Goal: Task Accomplishment & Management: Manage account settings

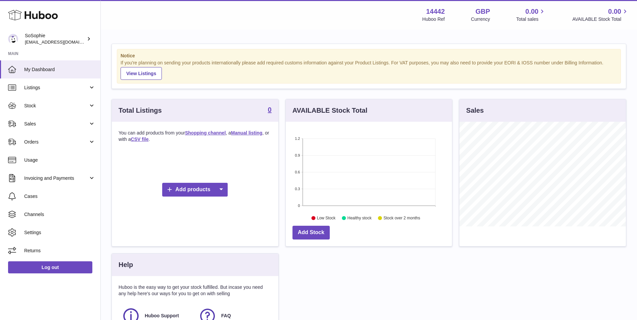
scroll to position [105, 166]
click at [62, 87] on span "Listings" at bounding box center [56, 88] width 64 height 6
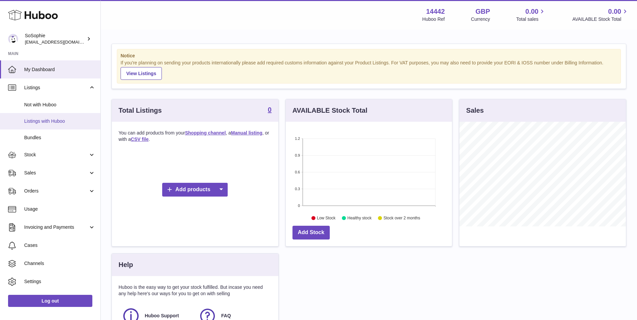
click at [44, 120] on span "Listings with Huboo" at bounding box center [59, 121] width 71 height 6
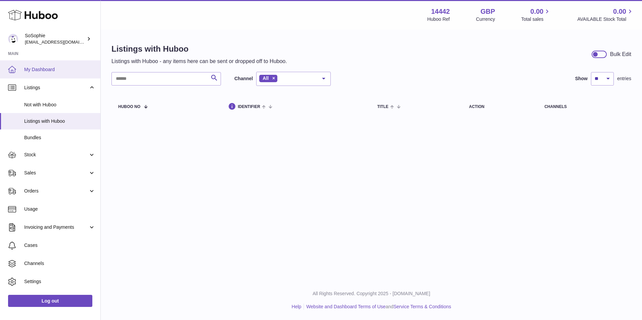
click at [41, 65] on link "My Dashboard" at bounding box center [50, 69] width 100 height 18
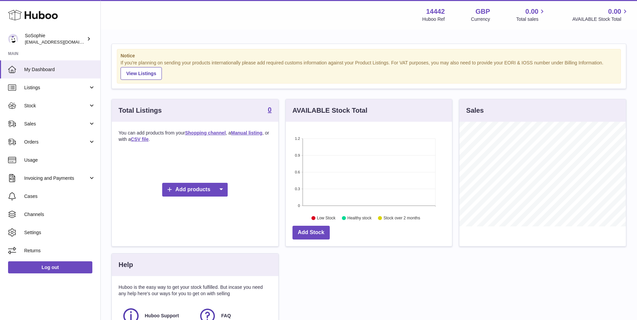
scroll to position [105, 166]
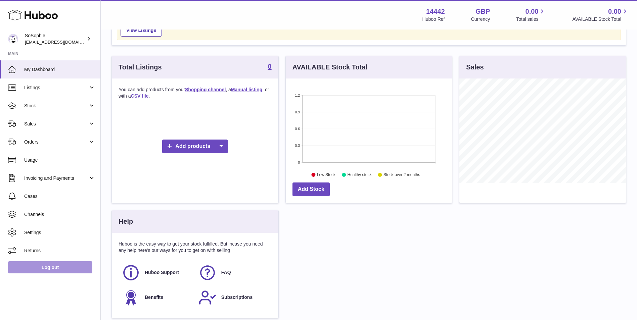
scroll to position [56, 0]
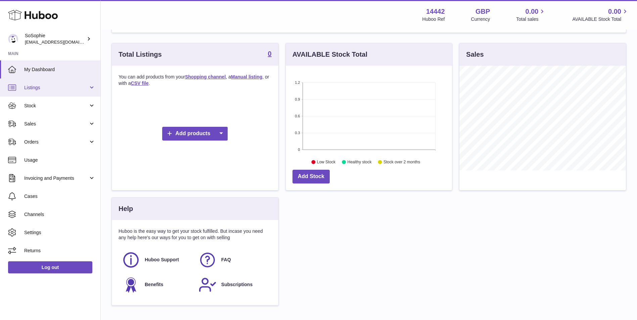
click at [60, 89] on span "Listings" at bounding box center [56, 88] width 64 height 6
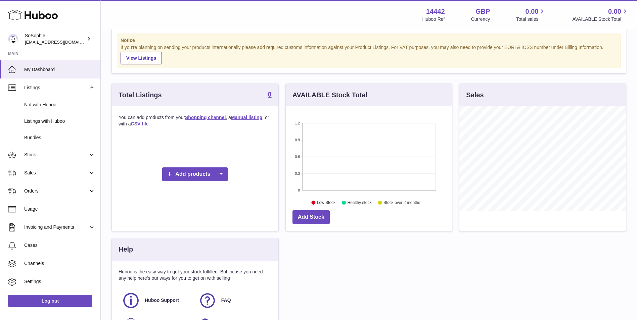
scroll to position [0, 0]
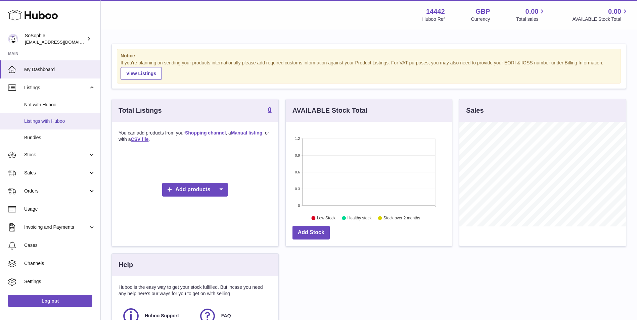
click at [45, 119] on span "Listings with Huboo" at bounding box center [59, 121] width 71 height 6
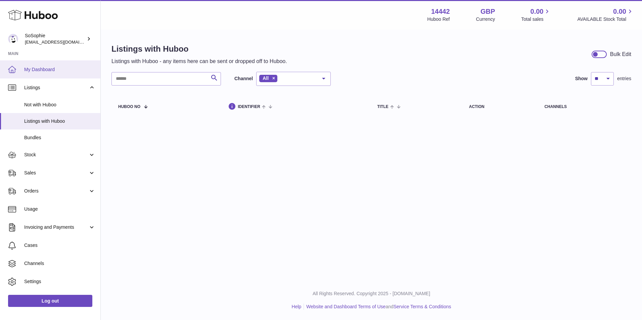
click at [46, 67] on span "My Dashboard" at bounding box center [59, 69] width 71 height 6
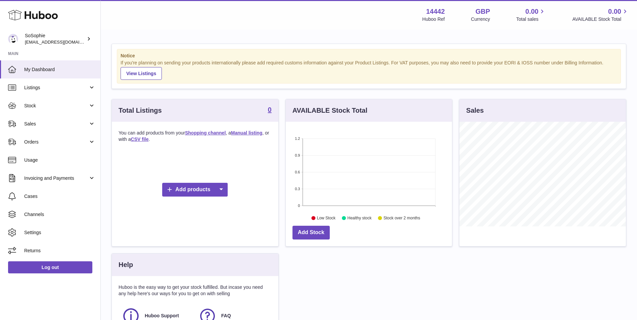
scroll to position [105, 166]
click at [219, 193] on icon at bounding box center [220, 190] width 13 height 14
click at [227, 220] on link "Manual listing" at bounding box center [233, 220] width 51 height 14
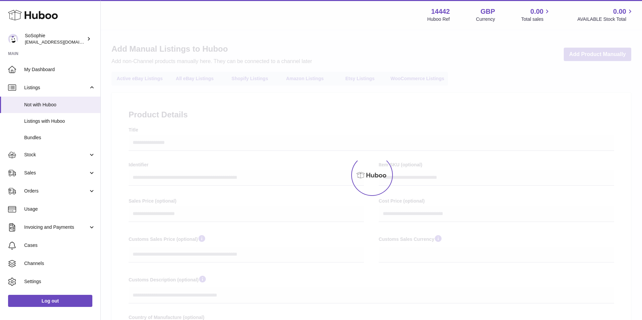
select select
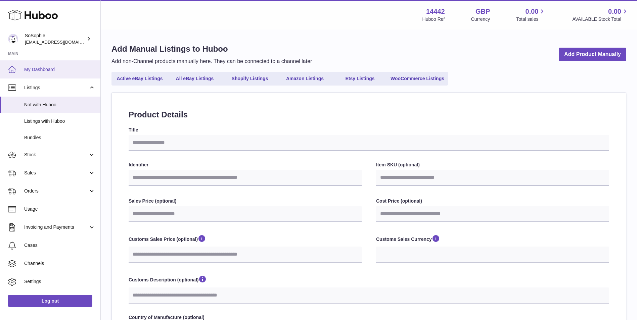
click at [37, 65] on link "My Dashboard" at bounding box center [50, 69] width 100 height 18
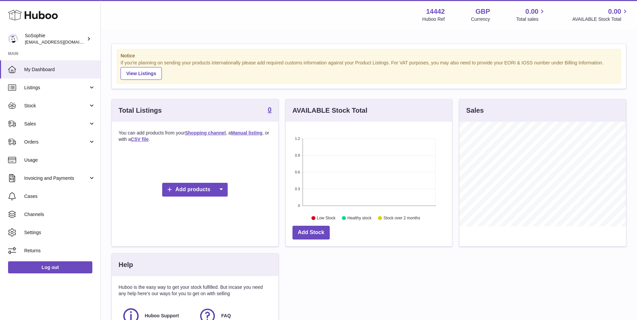
scroll to position [105, 166]
click at [194, 191] on link "Add products" at bounding box center [194, 190] width 65 height 14
click at [228, 219] on link "Manual listing" at bounding box center [233, 220] width 51 height 14
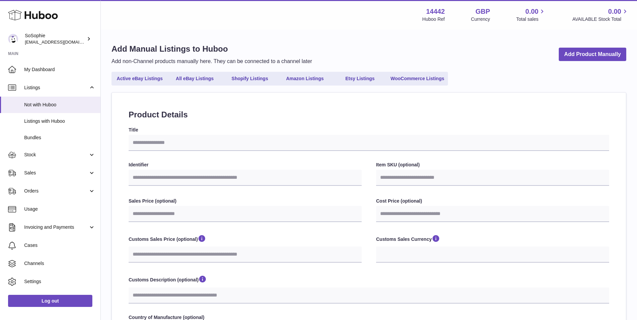
select select
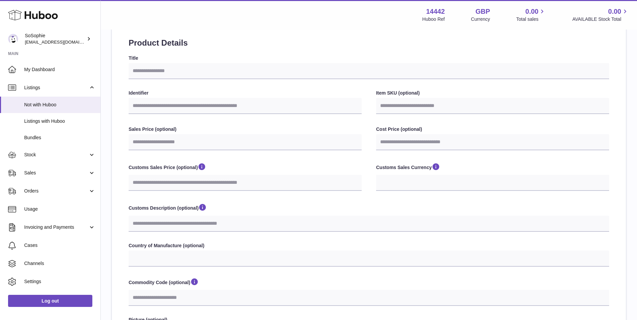
scroll to position [74, 0]
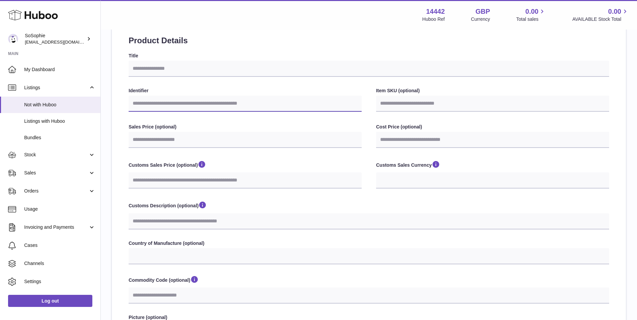
click at [250, 105] on input "Identifier" at bounding box center [245, 104] width 233 height 16
click at [270, 120] on div "**********" at bounding box center [369, 213] width 480 height 321
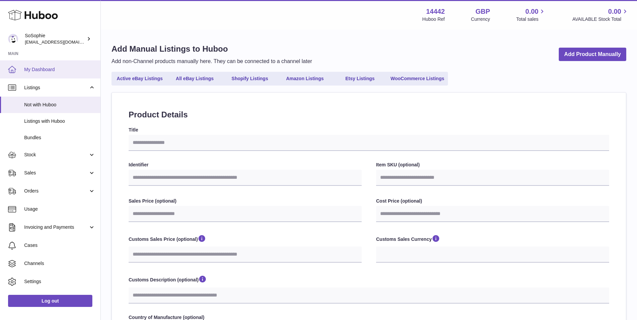
click at [67, 70] on span "My Dashboard" at bounding box center [59, 69] width 71 height 6
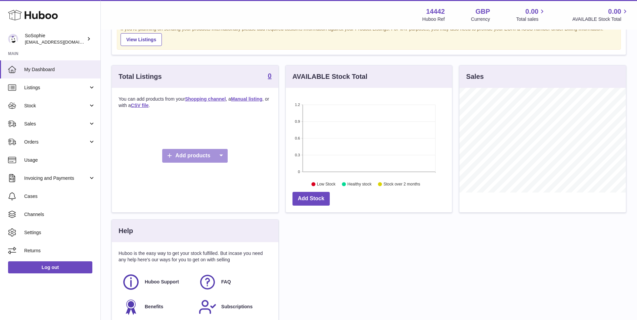
scroll to position [56, 0]
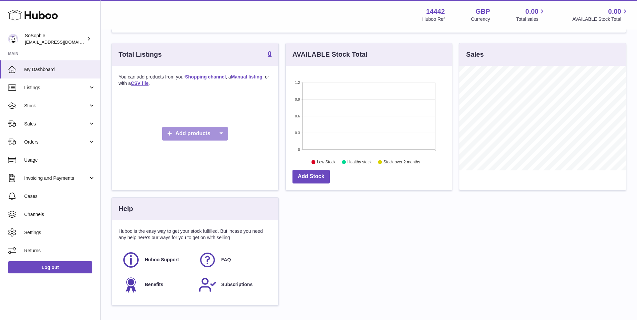
click at [223, 133] on icon at bounding box center [220, 134] width 13 height 14
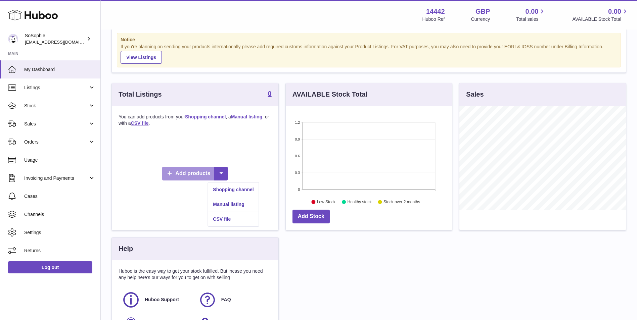
scroll to position [0, 0]
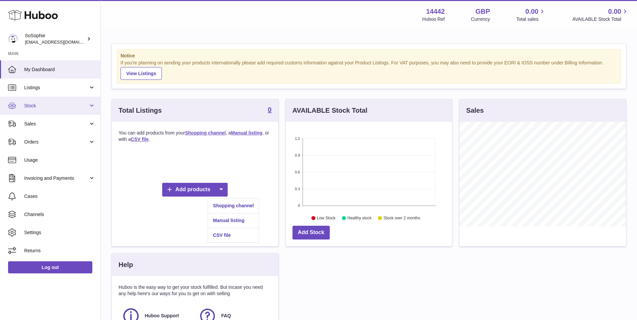
click at [47, 106] on span "Stock" at bounding box center [56, 106] width 64 height 6
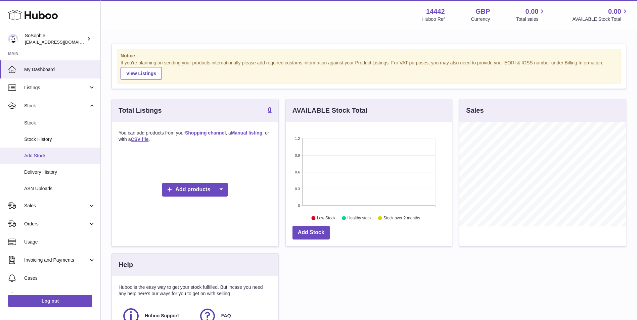
click at [50, 153] on span "Add Stock" at bounding box center [59, 156] width 71 height 6
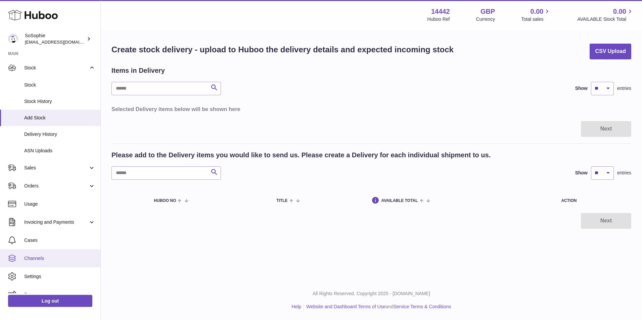
scroll to position [48, 0]
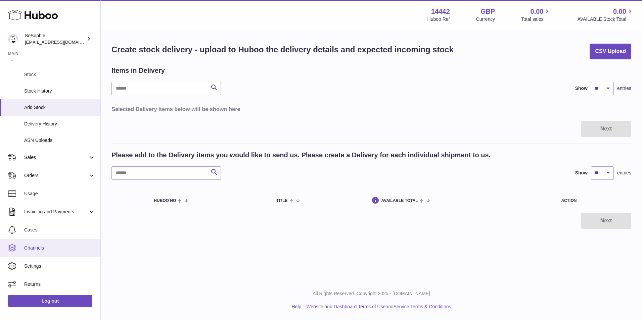
click at [47, 245] on span "Channels" at bounding box center [59, 248] width 71 height 6
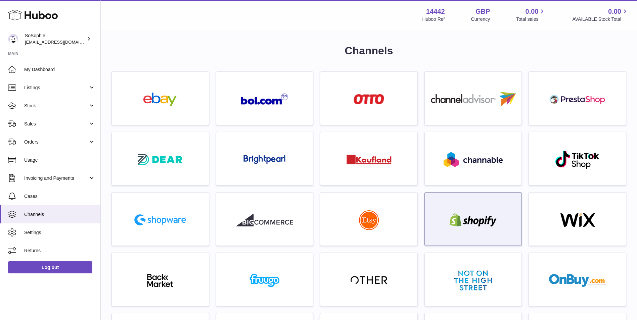
click at [493, 228] on div at bounding box center [472, 220] width 57 height 15
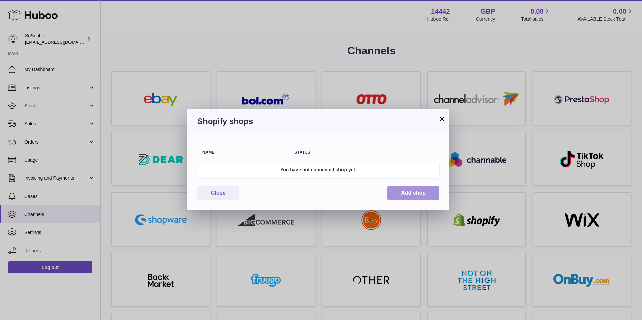
click at [404, 190] on button "Add shop" at bounding box center [413, 193] width 52 height 14
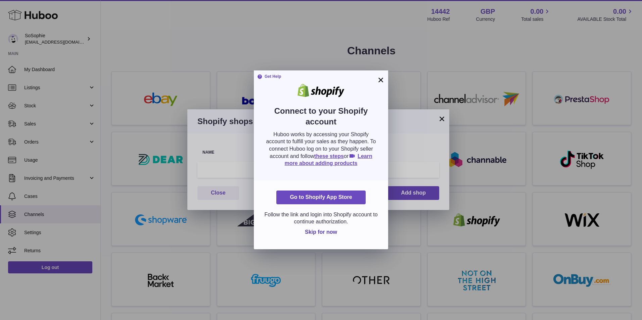
click at [380, 78] on button "×" at bounding box center [381, 80] width 8 height 8
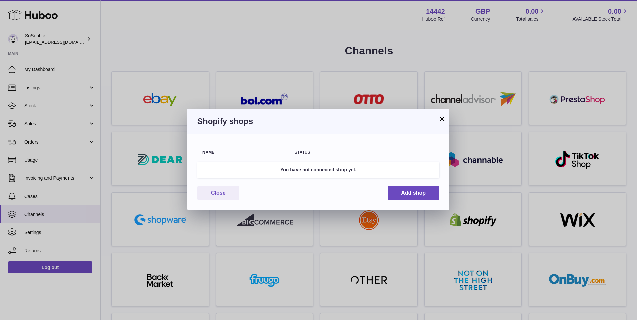
click at [442, 119] on button "×" at bounding box center [442, 119] width 8 height 8
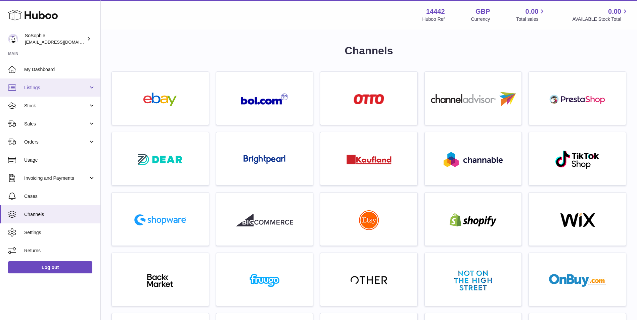
click at [54, 89] on span "Listings" at bounding box center [56, 88] width 64 height 6
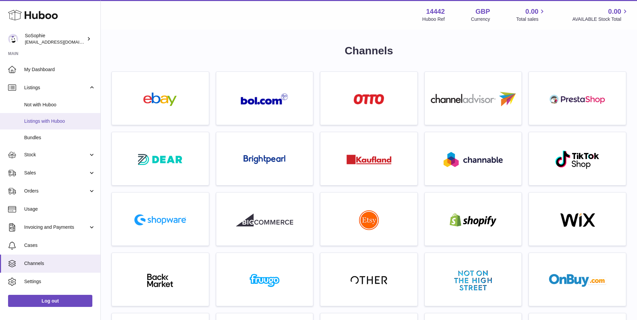
click at [48, 123] on span "Listings with Huboo" at bounding box center [59, 121] width 71 height 6
